Goal: Find specific page/section: Find specific page/section

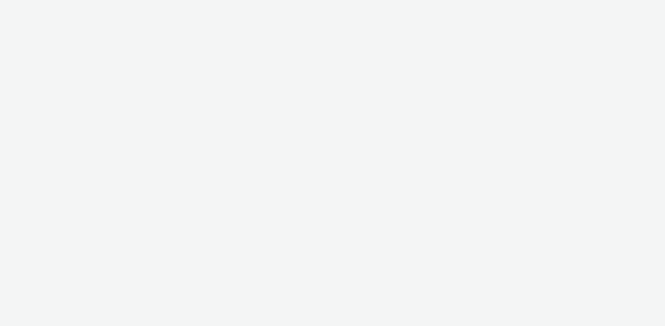
select select "b34ceae8-b405-47a5-9a73-edd6bbb83581"
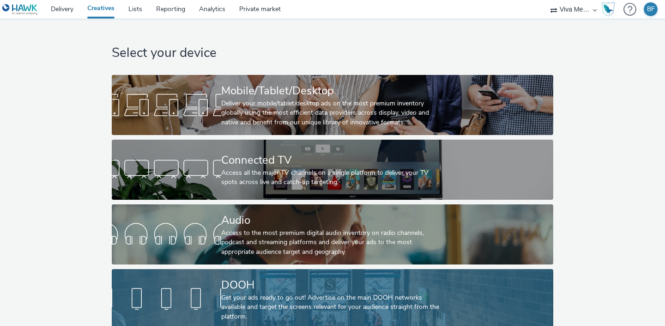
click at [237, 285] on div "DOOH" at bounding box center [330, 285] width 219 height 16
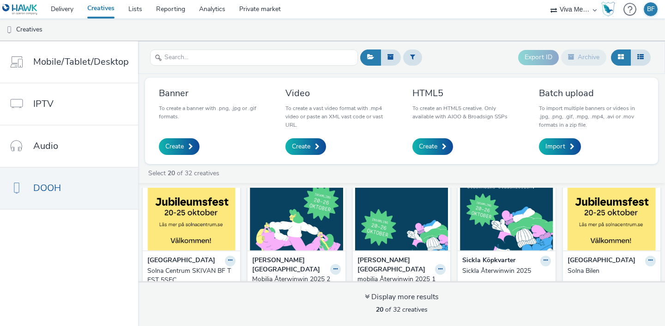
scroll to position [35, 0]
click at [595, 226] on img at bounding box center [612, 205] width 93 height 90
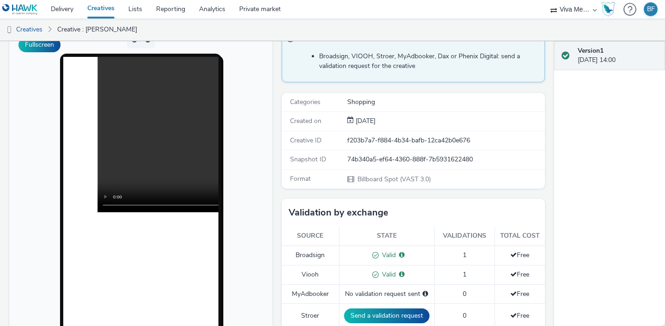
scroll to position [82, 0]
click at [108, 7] on link "Creatives" at bounding box center [100, 9] width 41 height 18
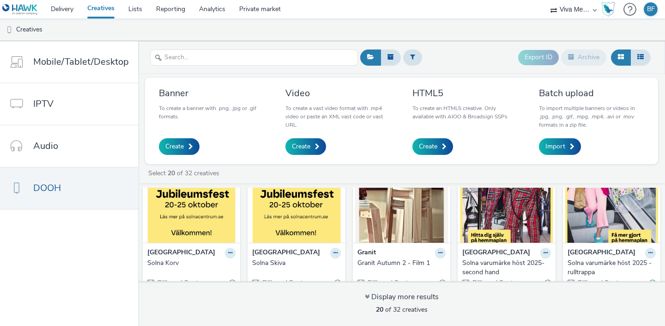
scroll to position [194, 0]
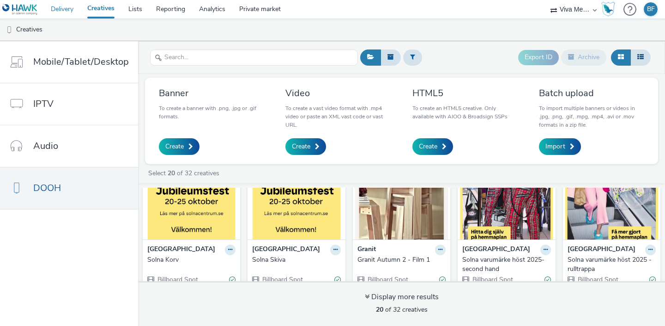
click at [68, 7] on link "Delivery" at bounding box center [62, 9] width 37 height 18
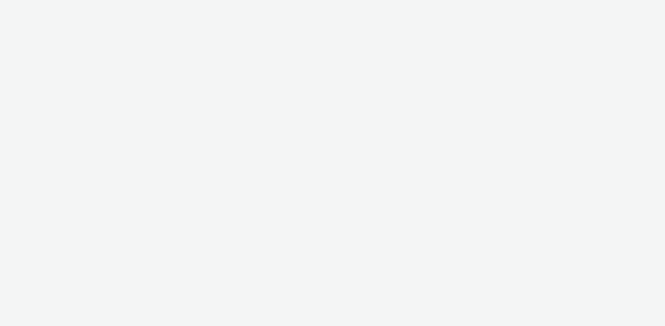
select select "b34ceae8-b405-47a5-9a73-edd6bbb83581"
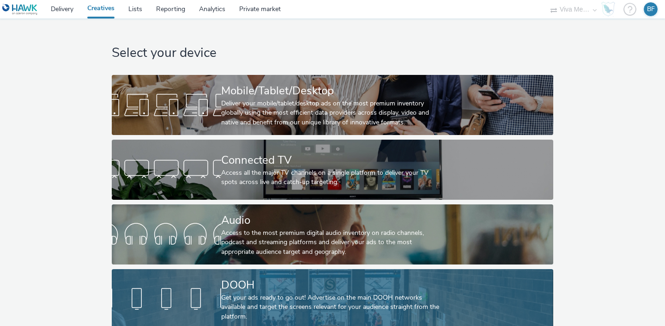
click at [202, 293] on div at bounding box center [167, 299] width 110 height 30
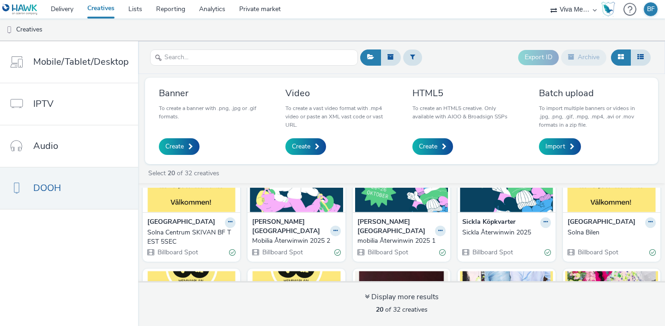
scroll to position [73, 0]
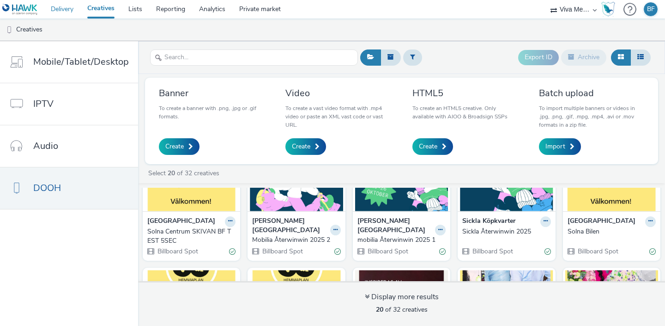
click at [61, 6] on link "Delivery" at bounding box center [62, 9] width 37 height 18
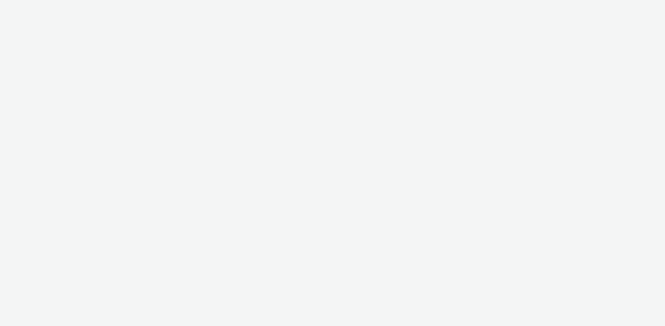
select select "b34ceae8-b405-47a5-9a73-edd6bbb83581"
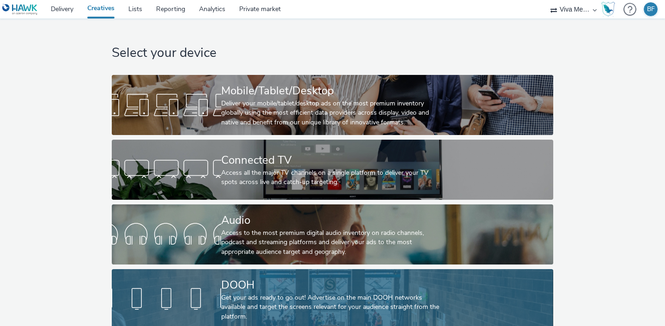
click at [226, 279] on div "DOOH" at bounding box center [330, 285] width 219 height 16
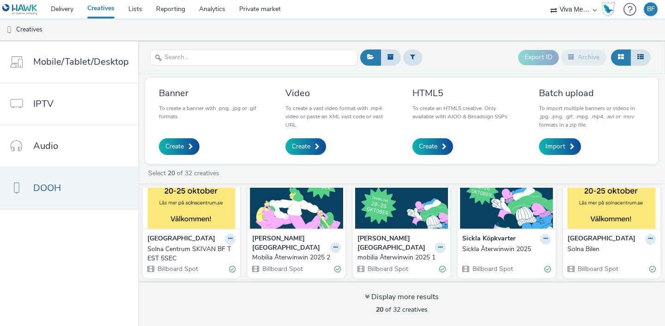
scroll to position [57, 0]
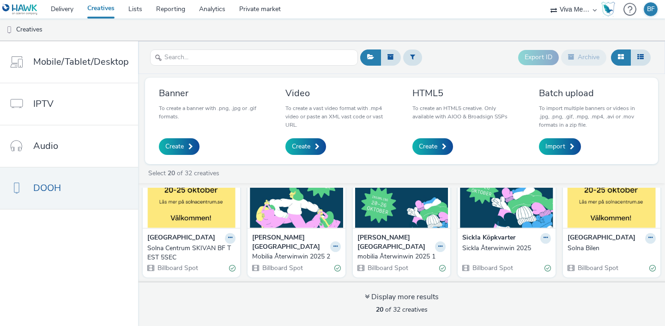
click at [623, 216] on img at bounding box center [612, 183] width 93 height 90
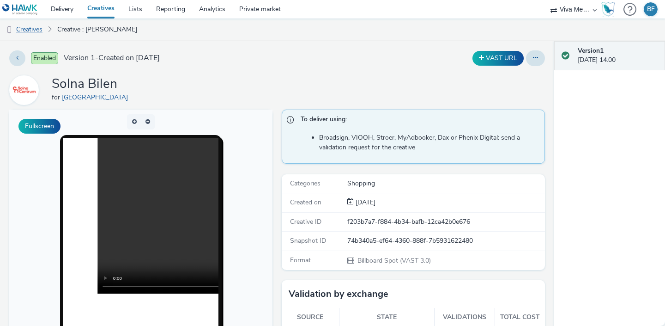
click at [36, 30] on link "Creatives" at bounding box center [23, 29] width 47 height 22
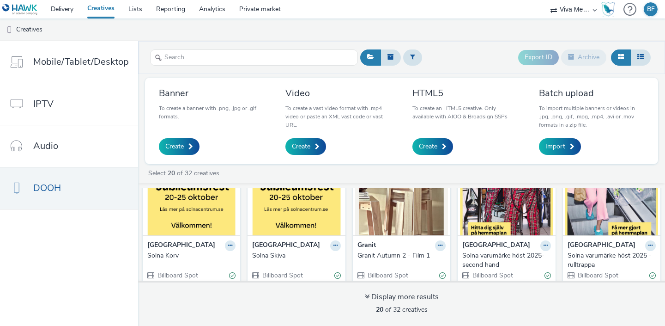
scroll to position [199, 0]
click at [228, 245] on icon at bounding box center [230, 245] width 4 height 6
click at [207, 225] on img at bounding box center [191, 190] width 93 height 90
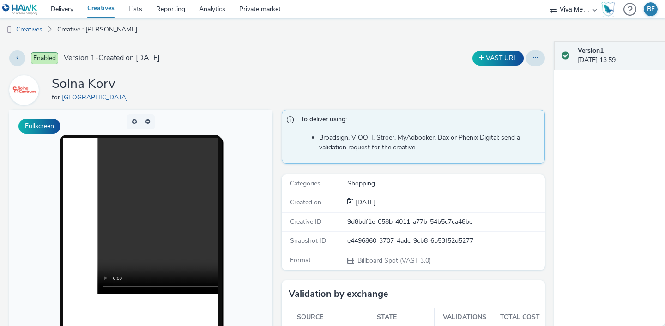
click at [39, 29] on link "Creatives" at bounding box center [23, 29] width 47 height 22
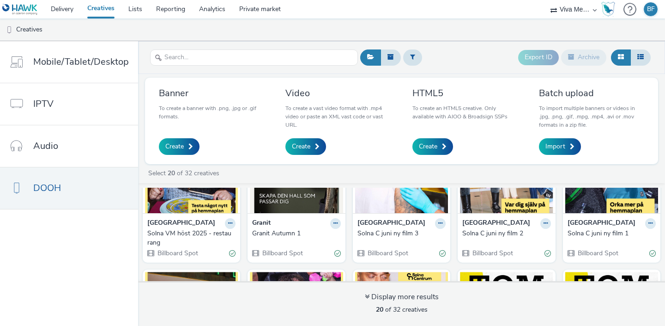
scroll to position [370, 0]
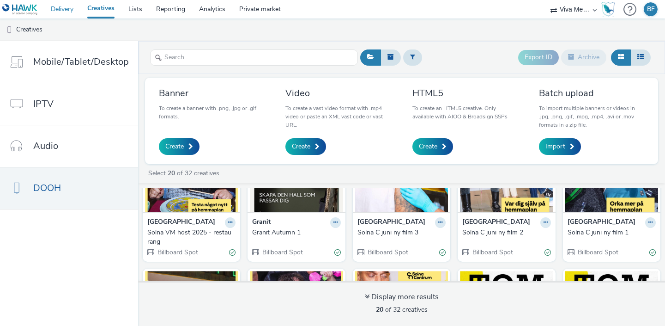
click at [62, 4] on link "Delivery" at bounding box center [62, 9] width 37 height 18
